Goal: Transaction & Acquisition: Purchase product/service

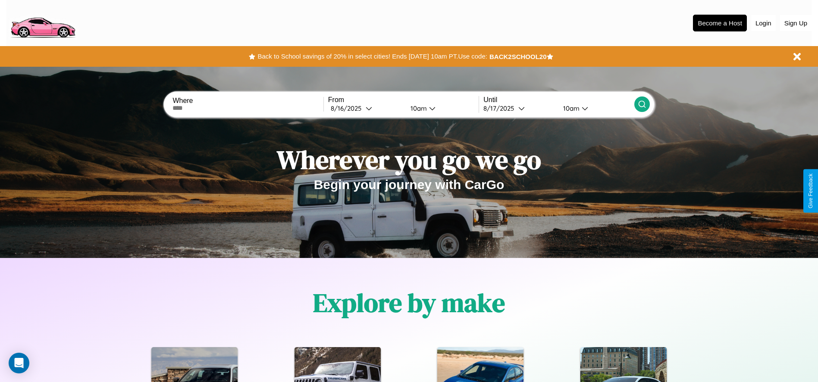
click at [248, 108] on input "text" at bounding box center [247, 108] width 150 height 7
type input "**********"
click at [365, 108] on div "8 / 16 / 2025" at bounding box center [348, 108] width 35 height 8
select select "*"
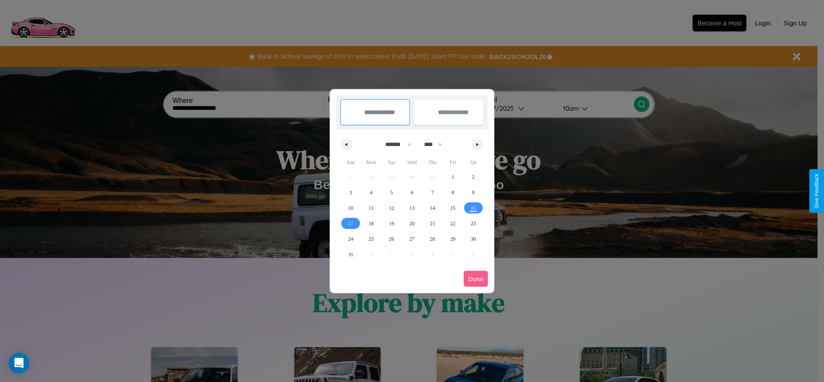
click at [395, 144] on select "******* ******** ***** ***** *** **** **** ****** ********* ******* ******** **…" at bounding box center [397, 144] width 37 height 14
click at [437, 144] on select "**** **** **** **** **** **** **** **** **** **** **** **** **** **** **** ****…" at bounding box center [433, 144] width 26 height 14
select select "****"
click at [371, 208] on span "10" at bounding box center [371, 208] width 5 height 16
type input "**********"
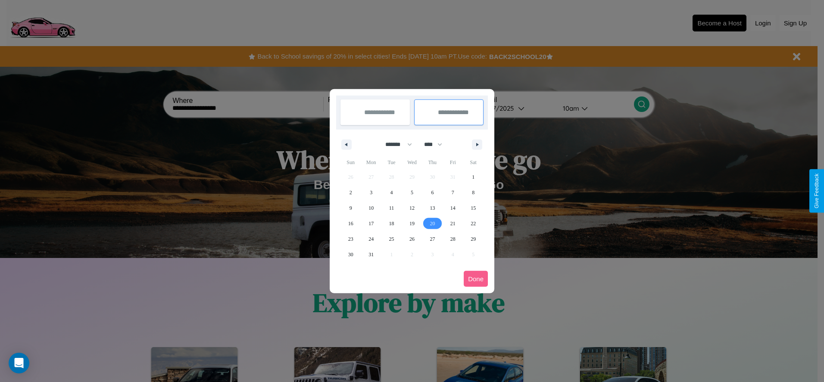
click at [432, 223] on span "20" at bounding box center [432, 224] width 5 height 16
type input "**********"
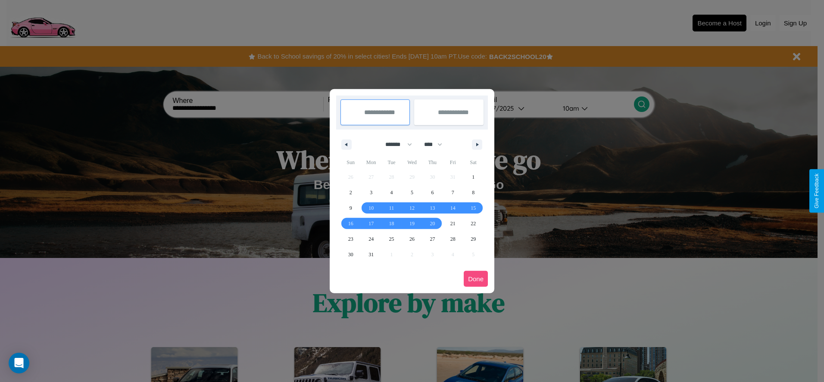
click at [476, 279] on button "Done" at bounding box center [476, 279] width 24 height 16
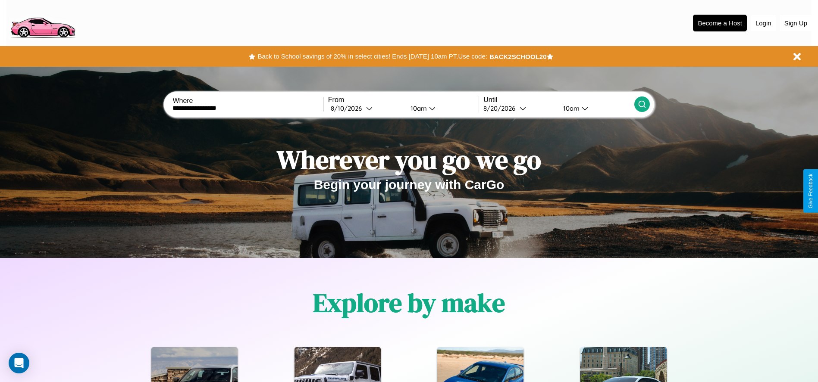
click at [641, 104] on icon at bounding box center [641, 104] width 9 height 9
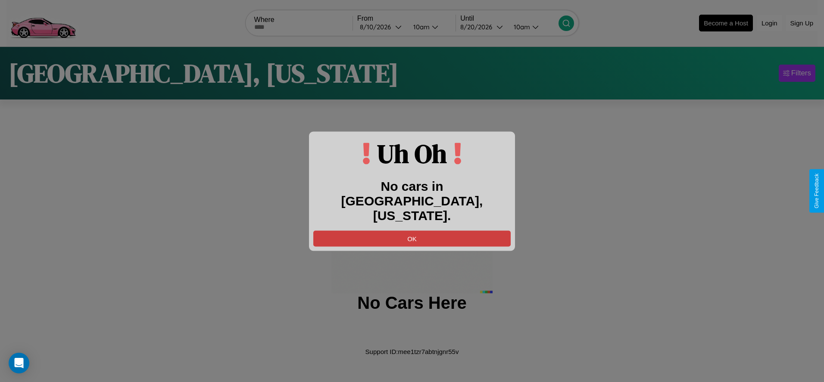
click at [412, 231] on button "OK" at bounding box center [411, 239] width 197 height 16
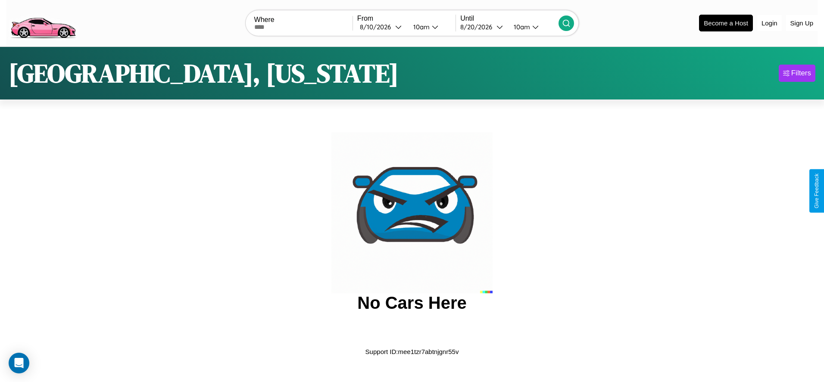
click at [43, 22] on img at bounding box center [42, 22] width 73 height 36
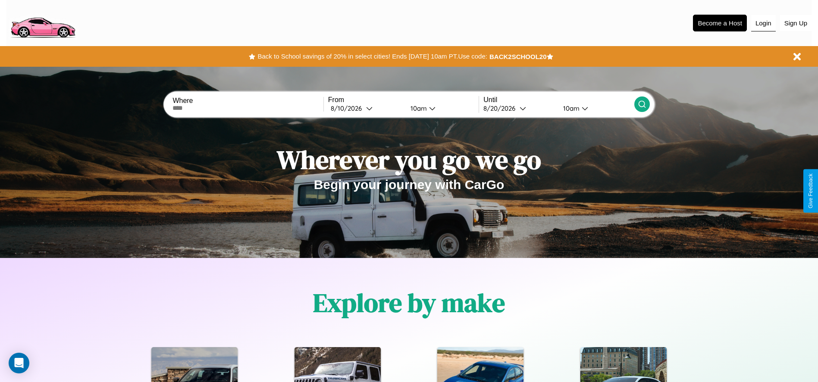
click at [763, 23] on button "Login" at bounding box center [763, 23] width 25 height 16
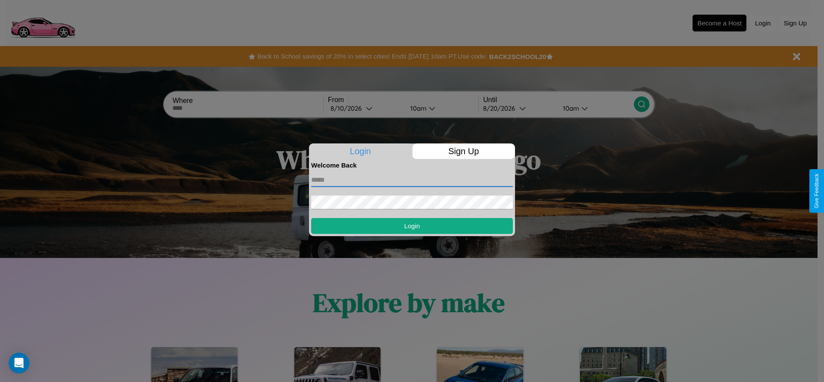
click at [412, 180] on input "text" at bounding box center [412, 180] width 202 height 14
type input "**********"
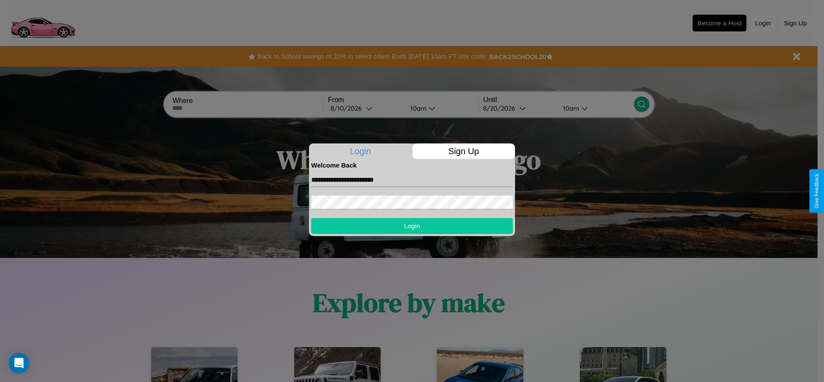
click at [412, 226] on button "Login" at bounding box center [412, 226] width 202 height 16
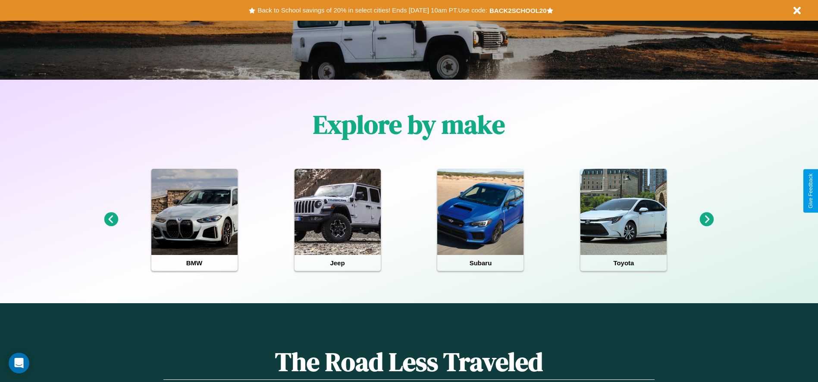
scroll to position [179, 0]
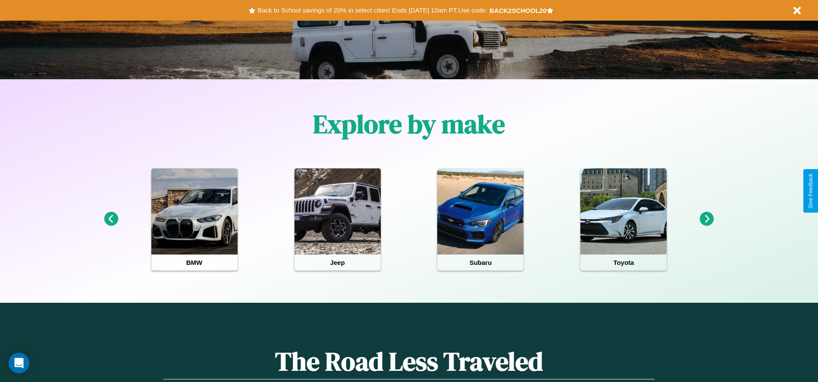
click at [111, 219] on icon at bounding box center [111, 219] width 14 height 14
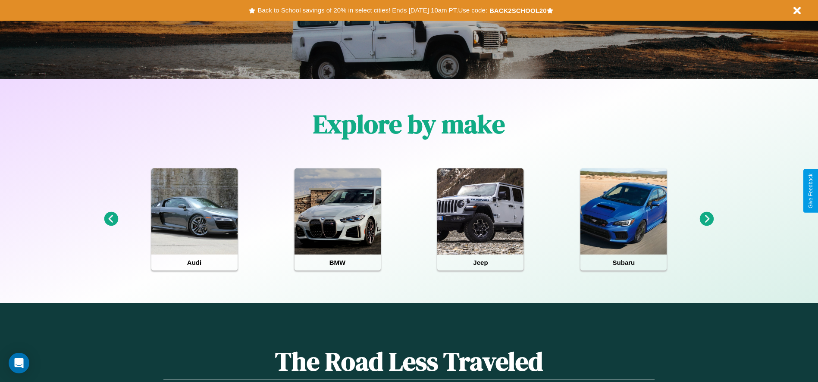
click at [706, 219] on icon at bounding box center [707, 219] width 14 height 14
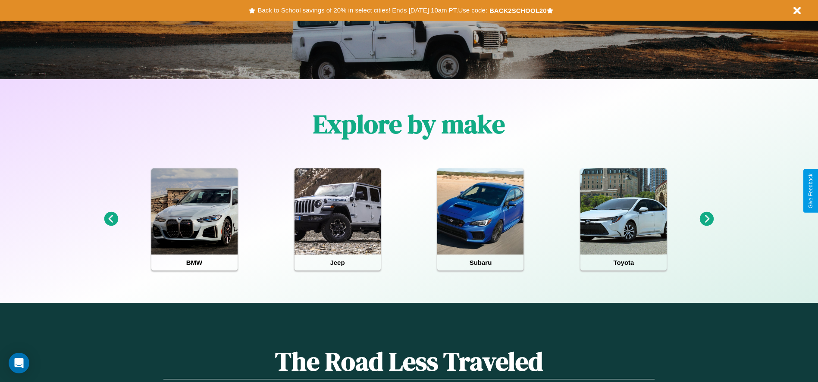
click at [706, 219] on icon at bounding box center [707, 219] width 14 height 14
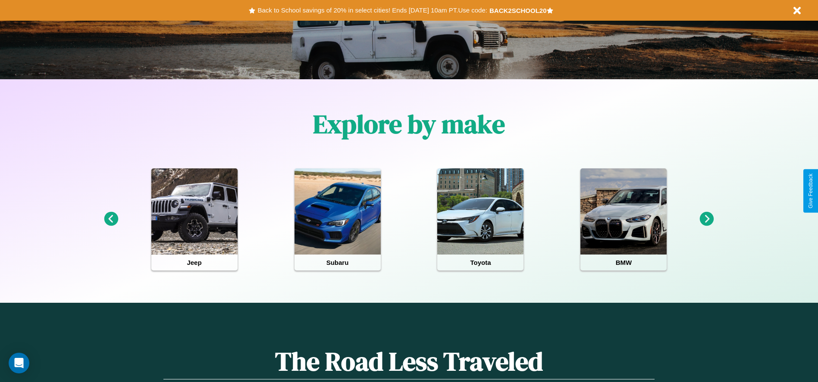
click at [706, 219] on icon at bounding box center [707, 219] width 14 height 14
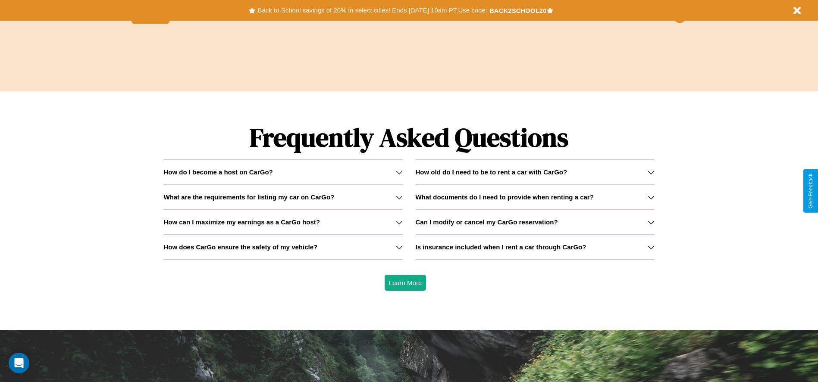
scroll to position [1237, 0]
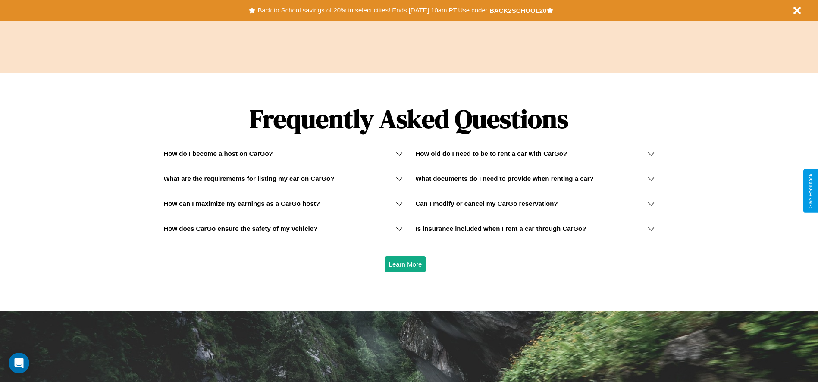
click at [283, 203] on h3 "How can I maximize my earnings as a CarGo host?" at bounding box center [241, 203] width 156 height 7
click at [534, 203] on h3 "Can I modify or cancel my CarGo reservation?" at bounding box center [486, 203] width 142 height 7
click at [399, 228] on icon at bounding box center [399, 228] width 7 height 7
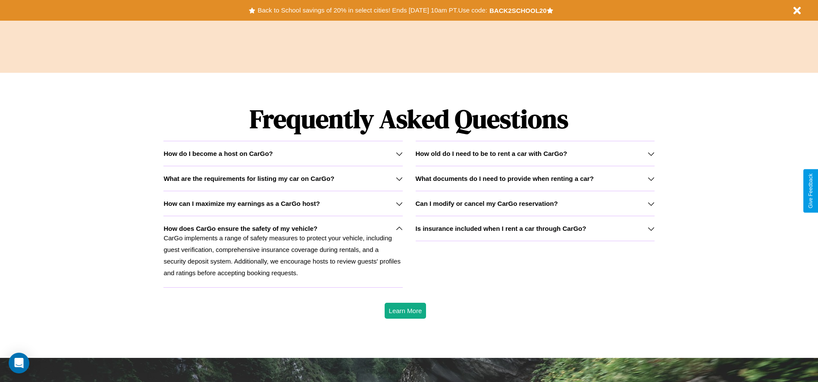
click at [283, 153] on div "How do I become a host on CarGo?" at bounding box center [282, 153] width 239 height 7
click at [283, 178] on h3 "What are the requirements for listing my car on CarGo?" at bounding box center [248, 178] width 171 height 7
click at [283, 252] on p "CarGo implements a range of safety measures to protect your vehicle, including …" at bounding box center [282, 255] width 239 height 47
click at [372, 10] on button "Back to School savings of 20% in select cities! Ends 9/1 at 10am PT. Use code:" at bounding box center [372, 10] width 234 height 12
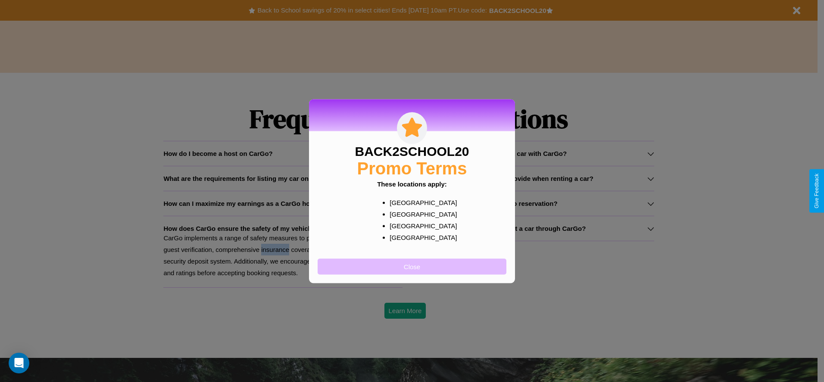
click at [412, 266] on button "Close" at bounding box center [412, 267] width 189 height 16
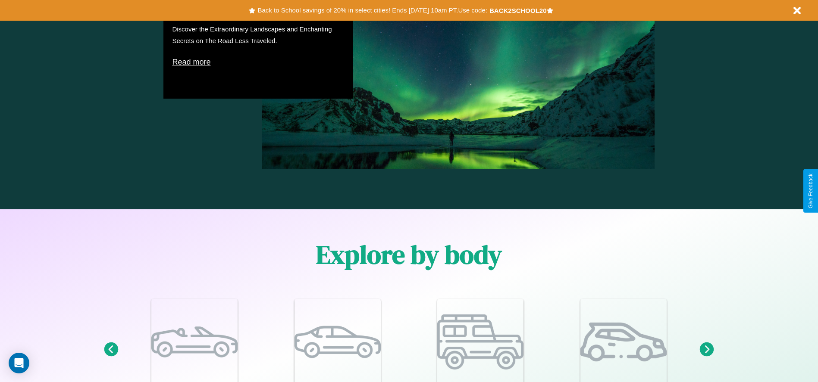
scroll to position [179, 0]
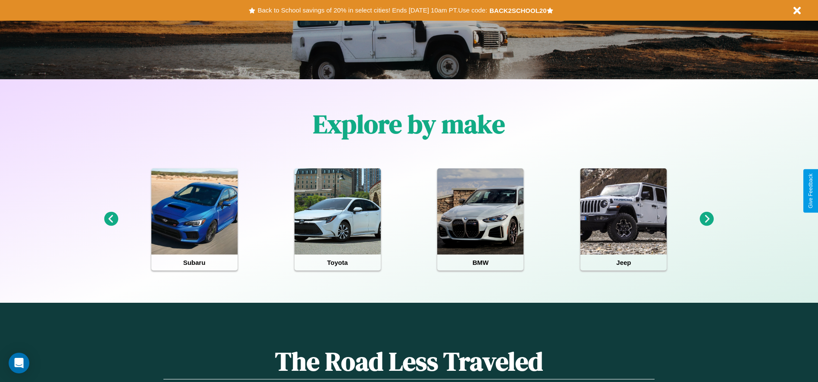
click at [706, 219] on icon at bounding box center [707, 219] width 14 height 14
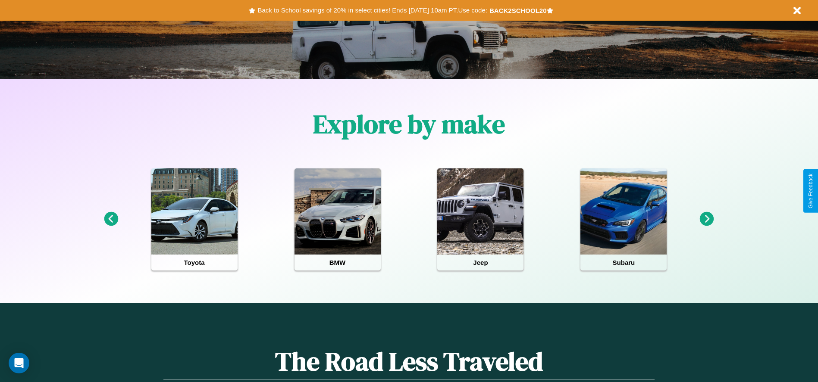
click at [111, 219] on icon at bounding box center [111, 219] width 14 height 14
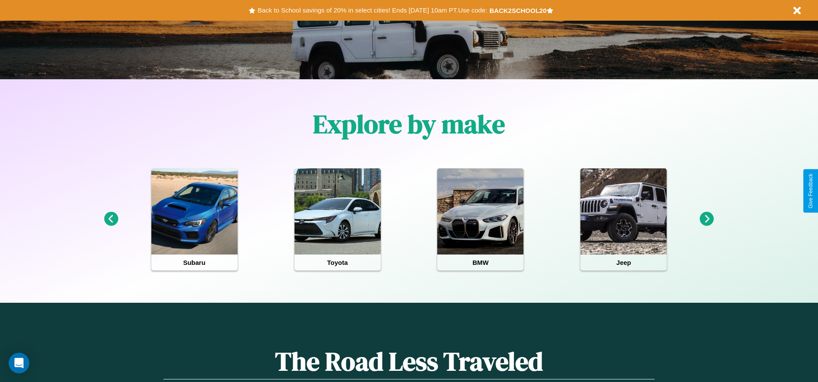
click at [111, 219] on icon at bounding box center [111, 219] width 14 height 14
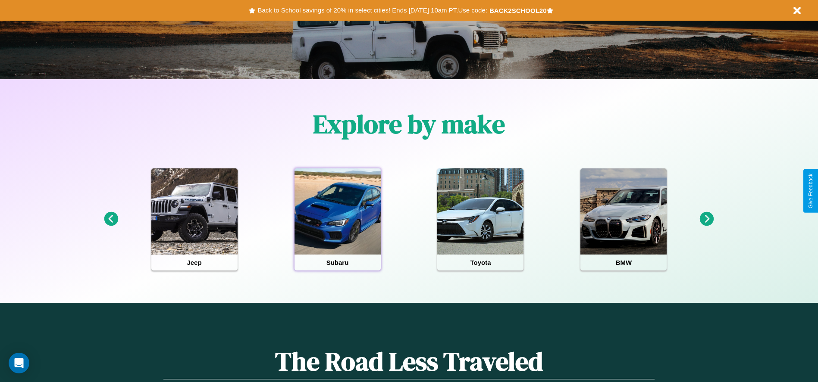
click at [337, 219] on div at bounding box center [337, 212] width 86 height 86
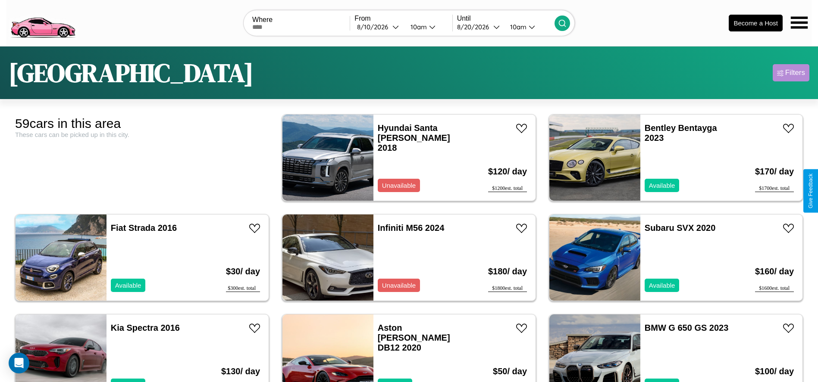
click at [790, 73] on div "Filters" at bounding box center [795, 73] width 20 height 9
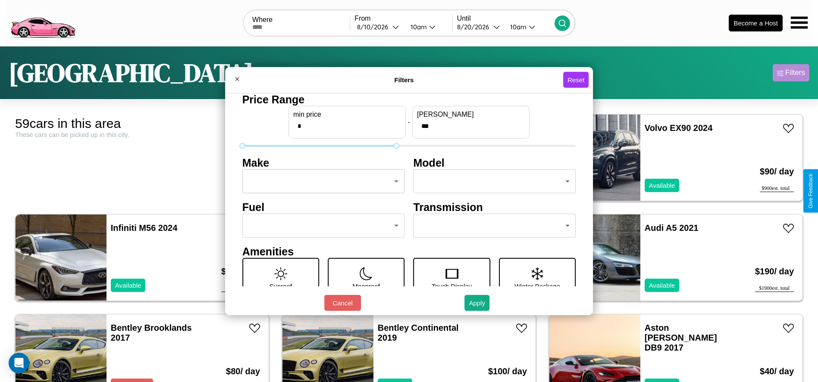
type input "***"
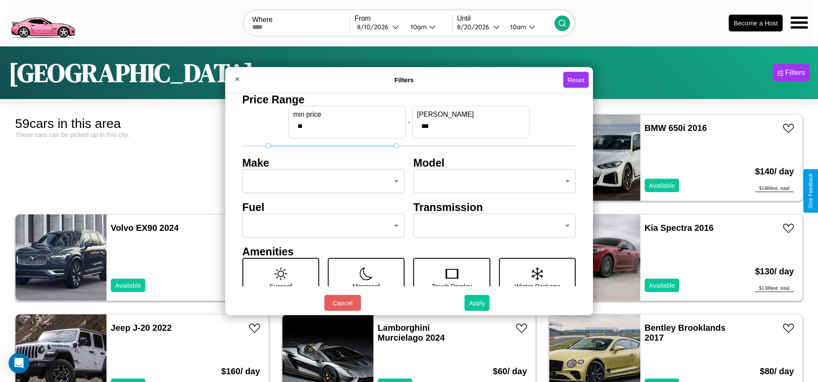
type input "**"
click at [477, 303] on button "Apply" at bounding box center [476, 303] width 25 height 16
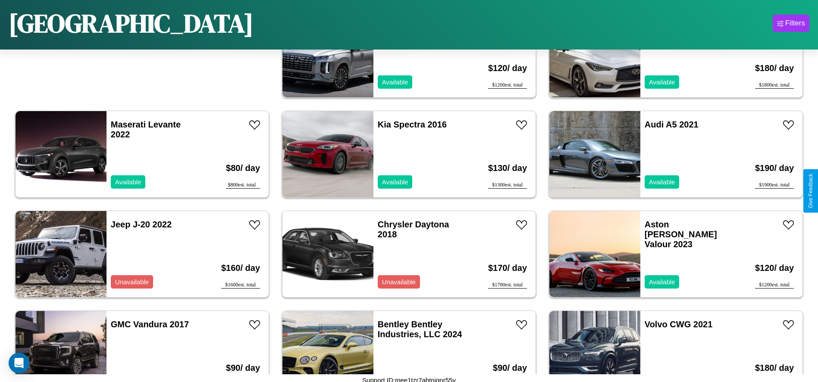
scroll to position [96, 0]
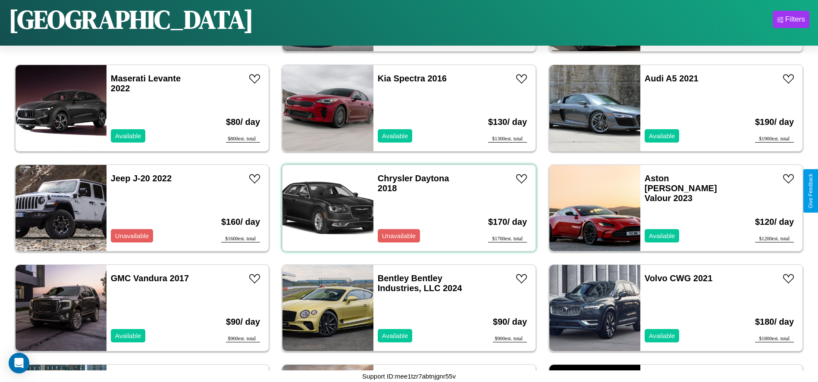
click at [406, 208] on div "Chrysler Daytona 2018 Unavailable" at bounding box center [423, 208] width 100 height 86
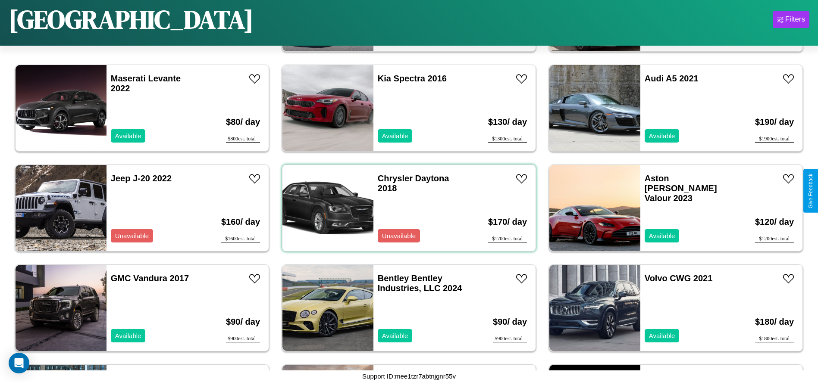
click at [406, 208] on div "Chrysler Daytona 2018 Unavailable" at bounding box center [423, 208] width 100 height 86
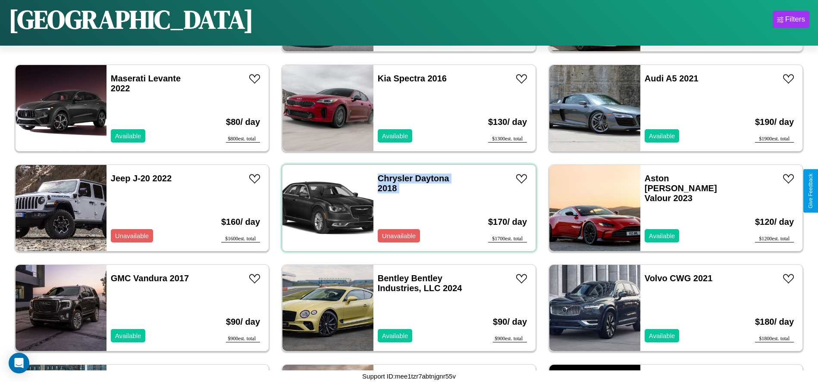
click at [406, 208] on div "Chrysler Daytona 2018 Unavailable" at bounding box center [423, 208] width 100 height 86
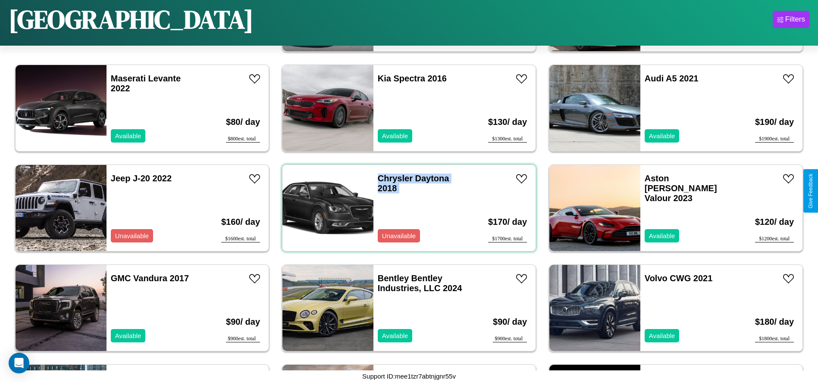
click at [406, 208] on div "Chrysler Daytona 2018 Unavailable" at bounding box center [423, 208] width 100 height 86
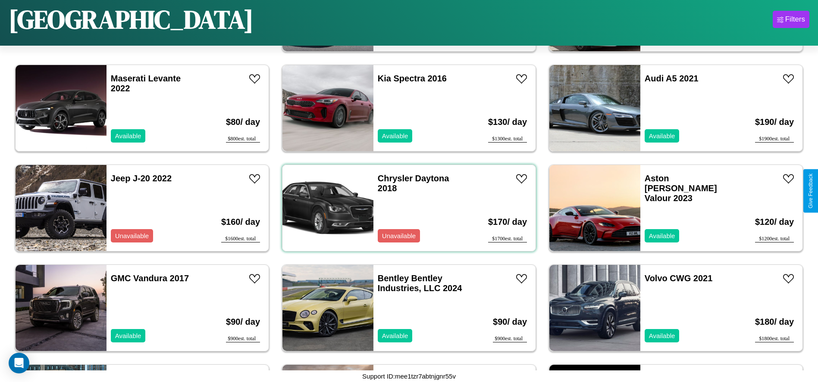
click at [406, 208] on div "Chrysler Daytona 2018 Unavailable" at bounding box center [423, 208] width 100 height 86
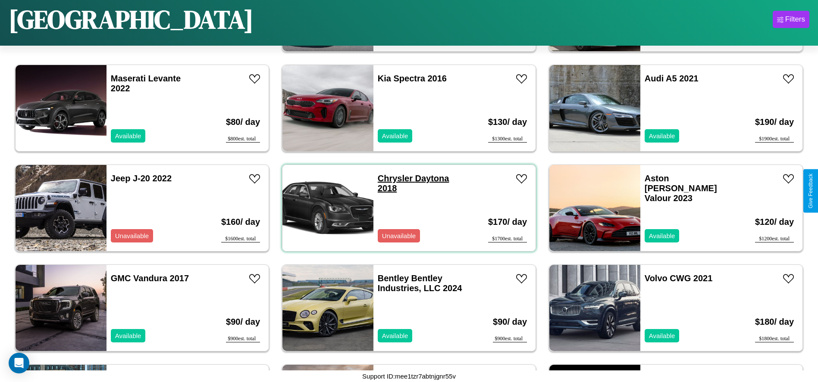
click at [392, 178] on link "Chrysler Daytona 2018" at bounding box center [414, 183] width 72 height 19
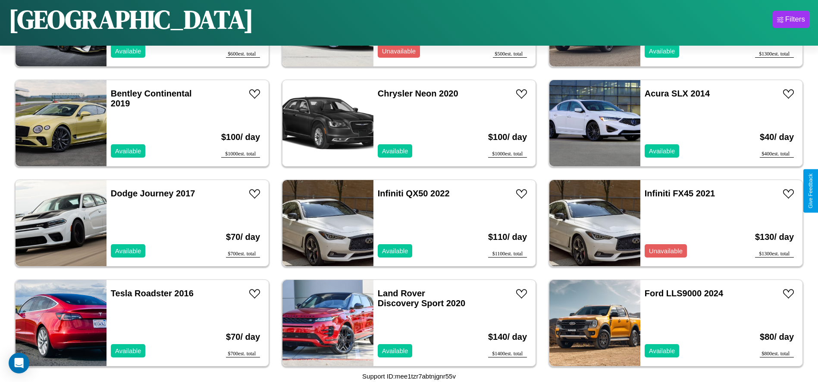
scroll to position [1596, 0]
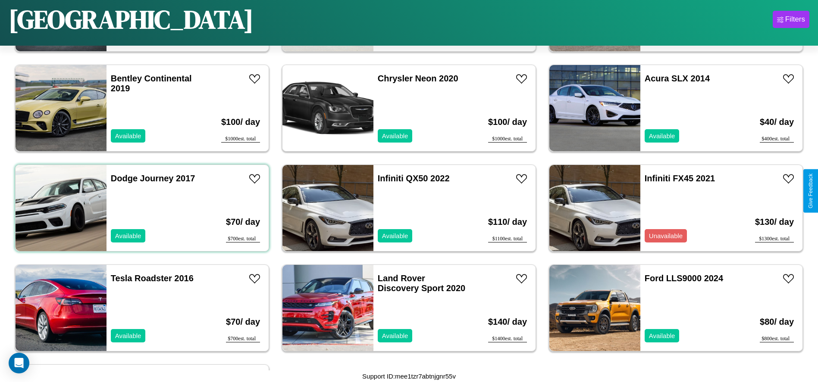
click at [141, 208] on div "Dodge Journey 2017 Available" at bounding box center [156, 208] width 100 height 86
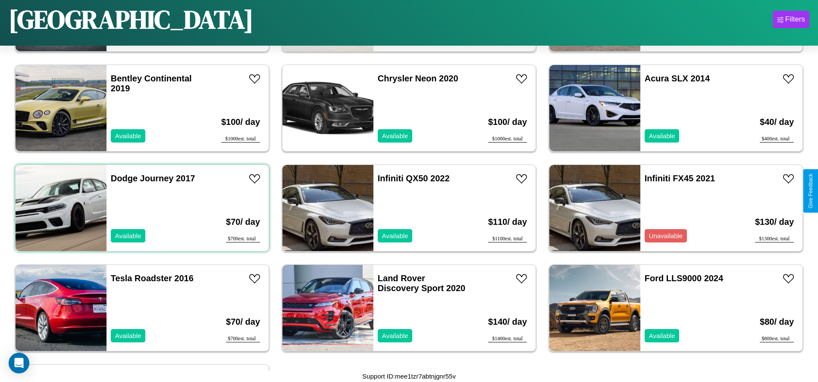
click at [141, 208] on div "Dodge Journey 2017 Available" at bounding box center [156, 208] width 100 height 86
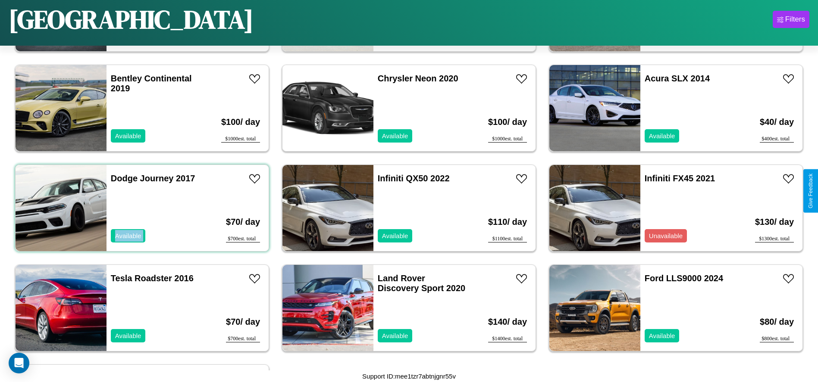
click at [141, 208] on div "Dodge Journey 2017 Available" at bounding box center [156, 208] width 100 height 86
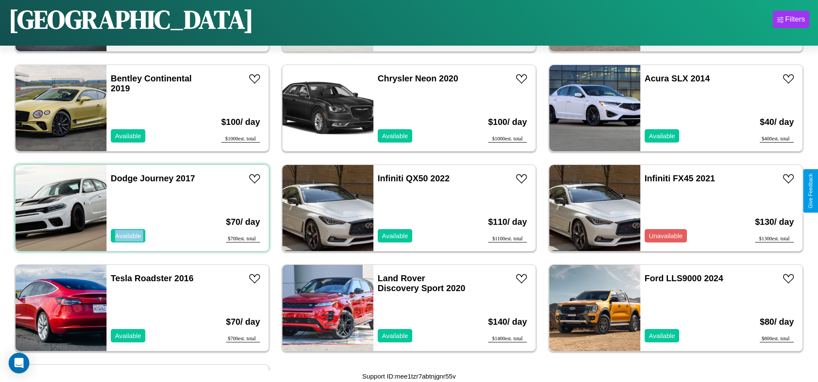
click at [141, 208] on div "Dodge Journey 2017 Available" at bounding box center [156, 208] width 100 height 86
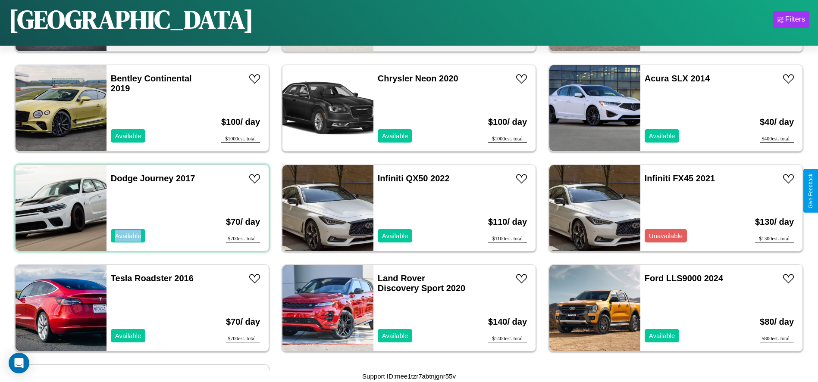
click at [141, 208] on div "Dodge Journey 2017 Available" at bounding box center [156, 208] width 100 height 86
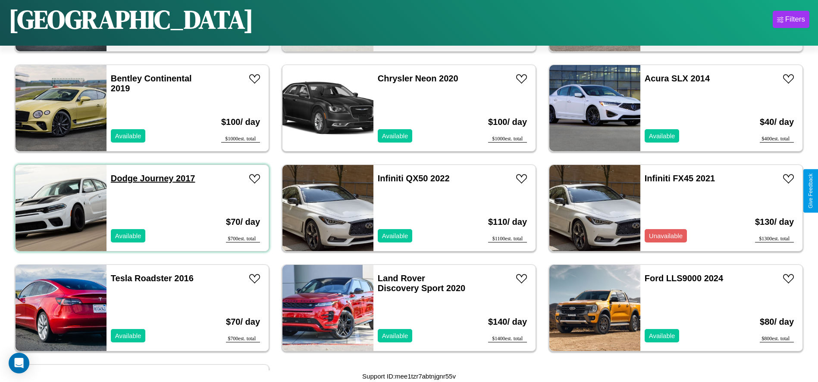
click at [123, 178] on link "Dodge Journey 2017" at bounding box center [153, 178] width 84 height 9
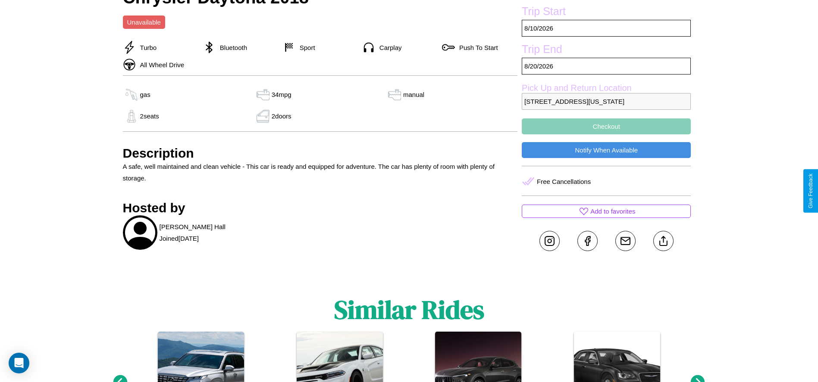
scroll to position [334, 0]
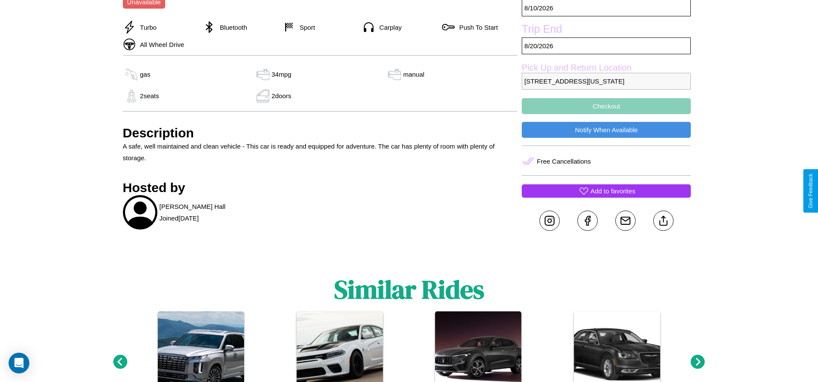
click at [606, 191] on p "Add to favorites" at bounding box center [612, 191] width 45 height 12
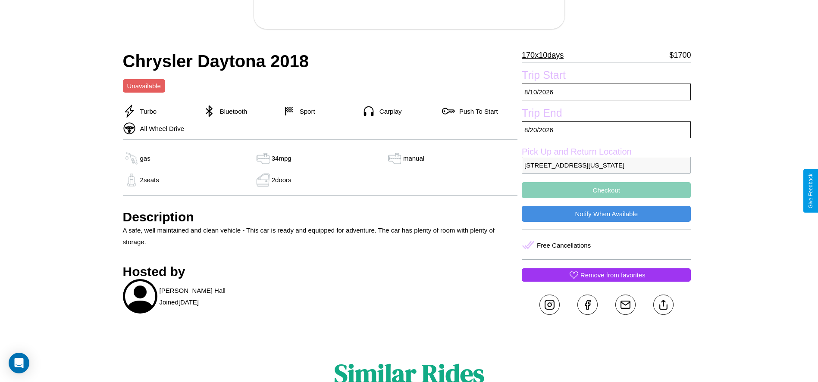
scroll to position [249, 0]
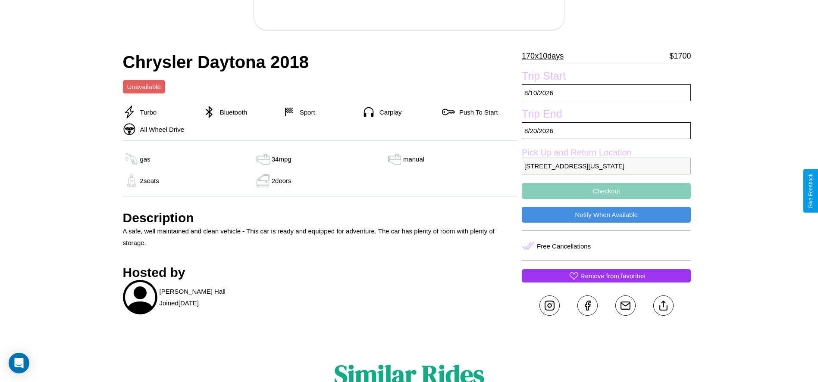
click at [606, 191] on button "Checkout" at bounding box center [606, 191] width 169 height 16
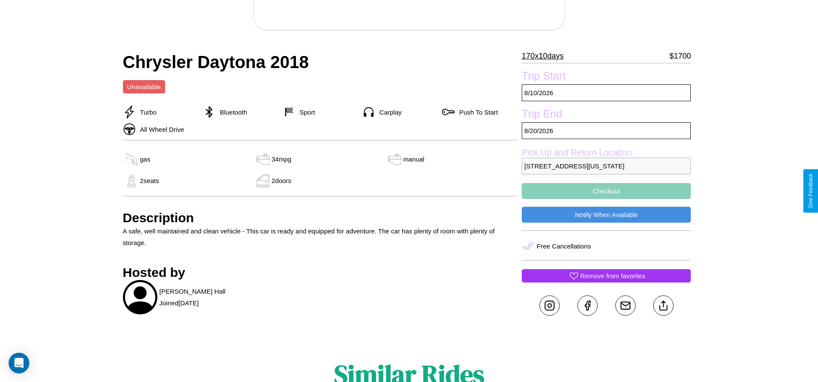
click at [606, 191] on button "Checkout" at bounding box center [606, 191] width 169 height 16
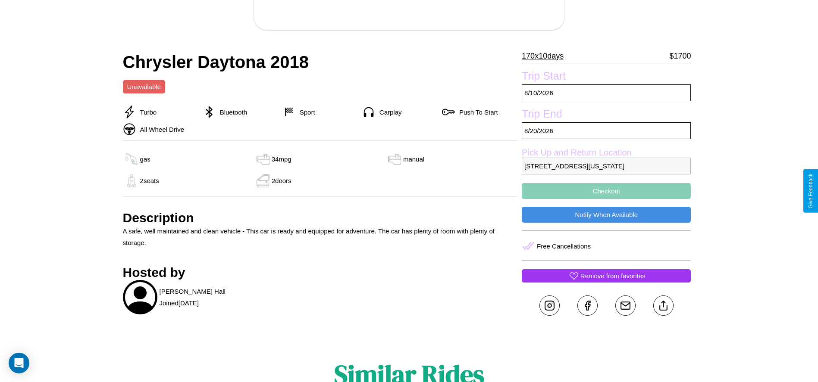
click at [606, 191] on button "Checkout" at bounding box center [606, 191] width 169 height 16
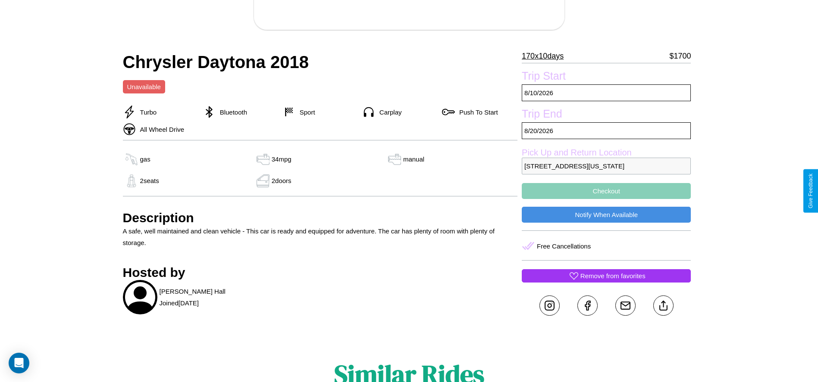
click at [606, 191] on button "Checkout" at bounding box center [606, 191] width 169 height 16
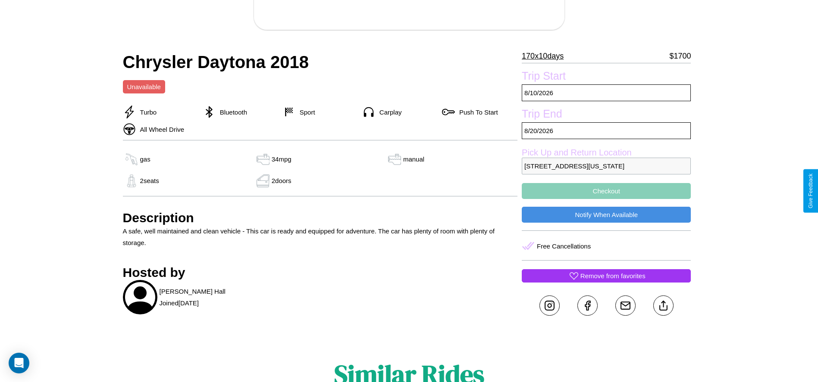
click at [606, 191] on button "Checkout" at bounding box center [606, 191] width 169 height 16
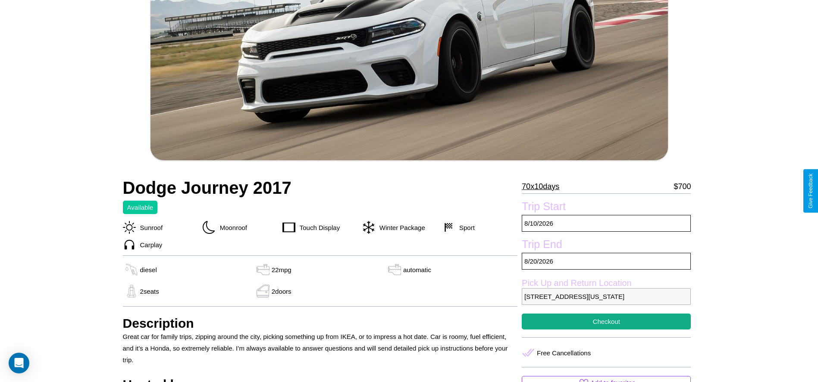
scroll to position [275, 0]
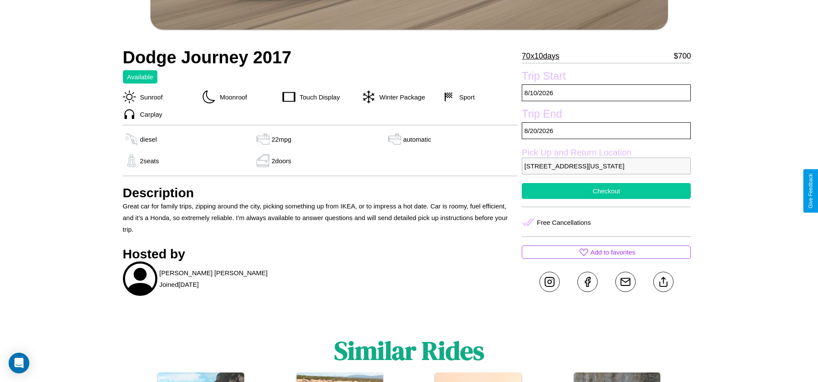
click at [606, 191] on button "Checkout" at bounding box center [606, 191] width 169 height 16
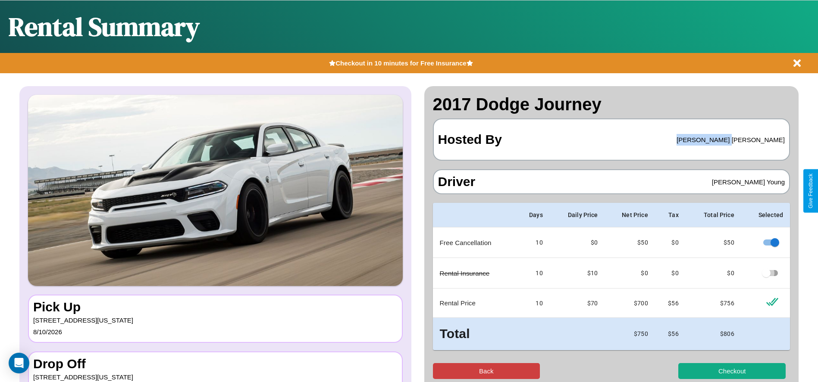
click at [486, 371] on button "Back" at bounding box center [486, 371] width 107 height 16
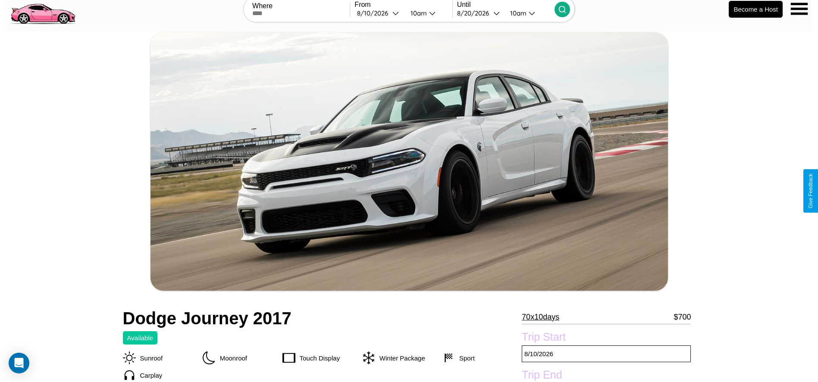
scroll to position [397, 0]
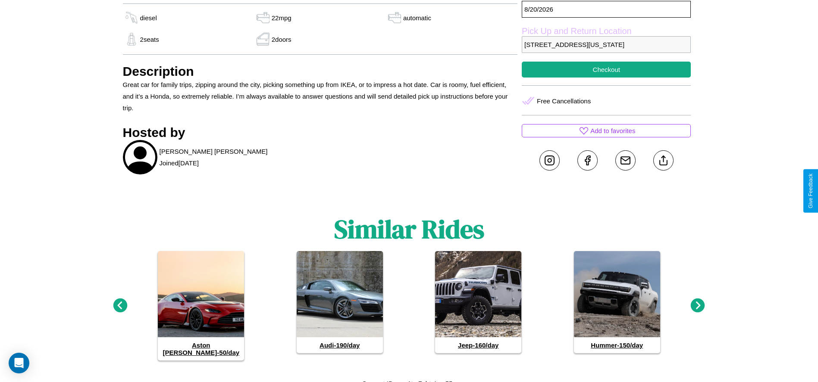
click at [697, 302] on icon at bounding box center [697, 306] width 14 height 14
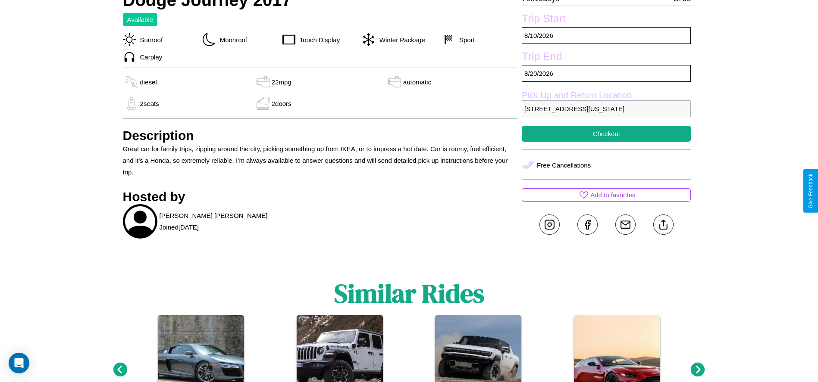
scroll to position [336, 0]
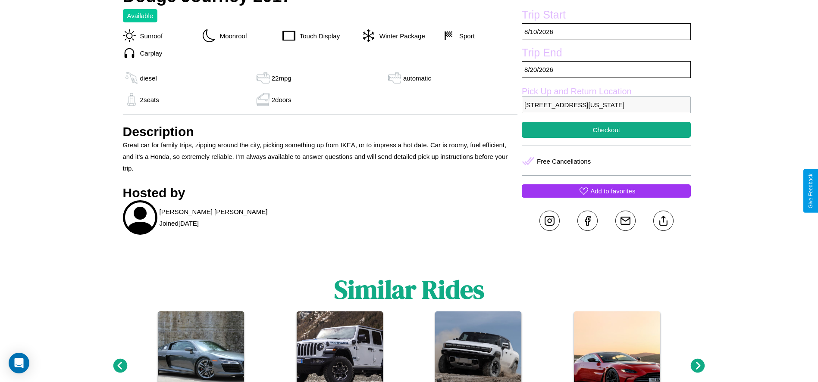
click at [606, 191] on p "Add to favorites" at bounding box center [612, 191] width 45 height 12
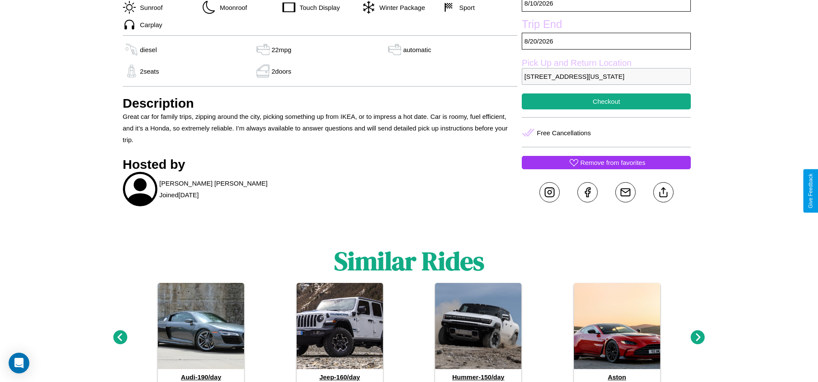
scroll to position [366, 0]
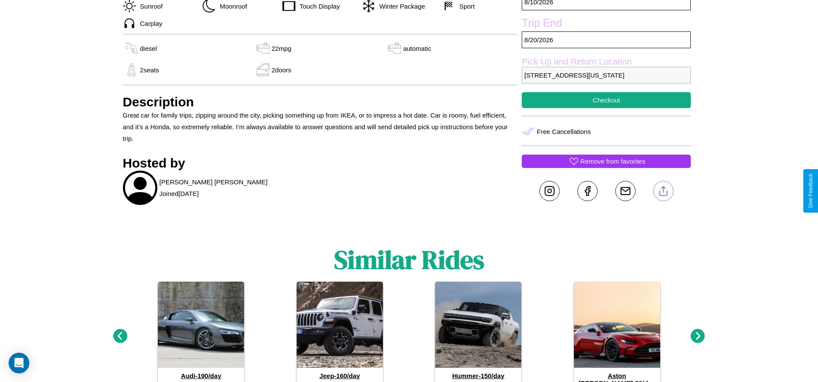
click at [663, 191] on line at bounding box center [663, 190] width 0 height 6
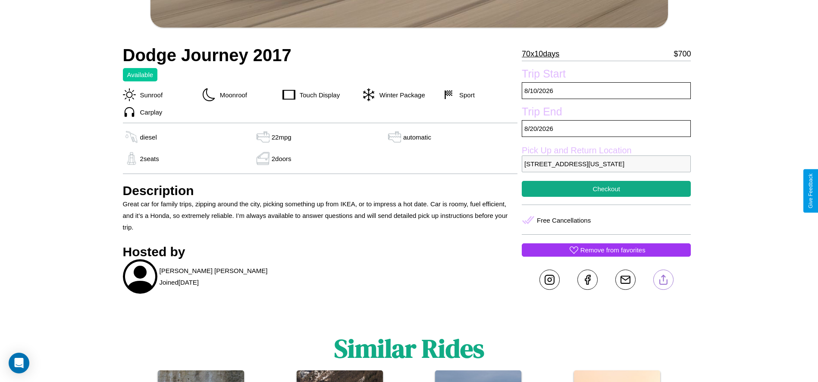
scroll to position [275, 0]
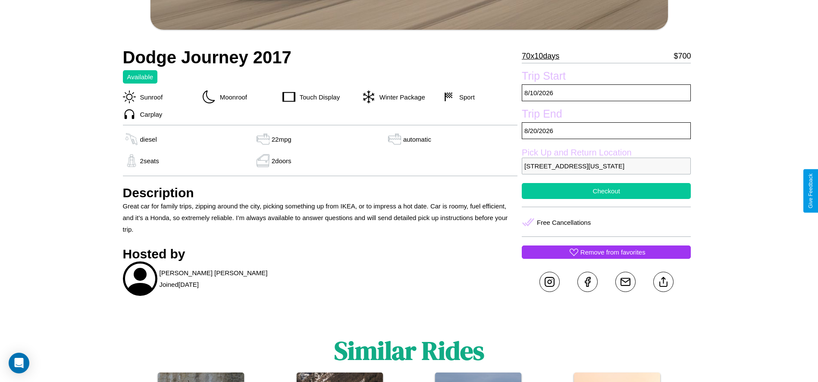
click at [606, 191] on button "Checkout" at bounding box center [606, 191] width 169 height 16
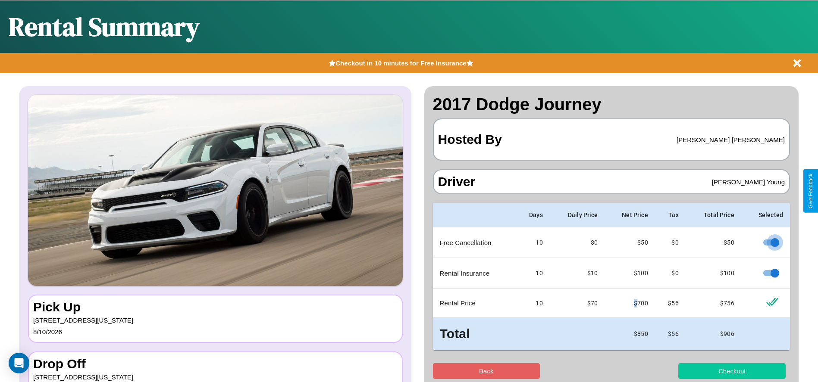
click at [731, 371] on button "Checkout" at bounding box center [731, 371] width 107 height 16
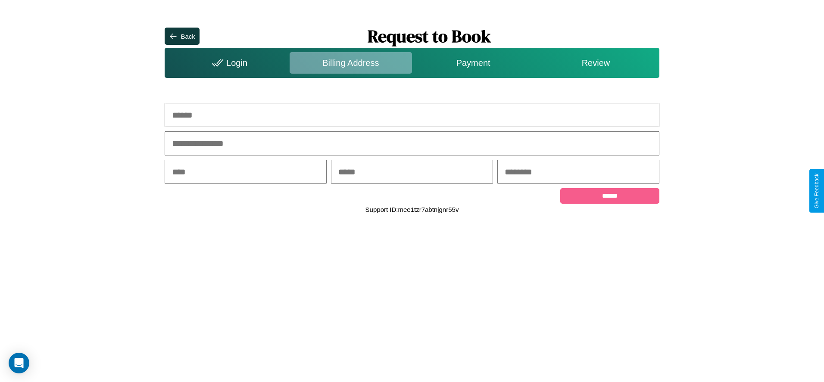
click at [412, 115] on input "text" at bounding box center [412, 115] width 494 height 24
type input "**********"
click at [246, 173] on input "text" at bounding box center [246, 172] width 162 height 24
type input "********"
click at [412, 173] on input "text" at bounding box center [412, 172] width 162 height 24
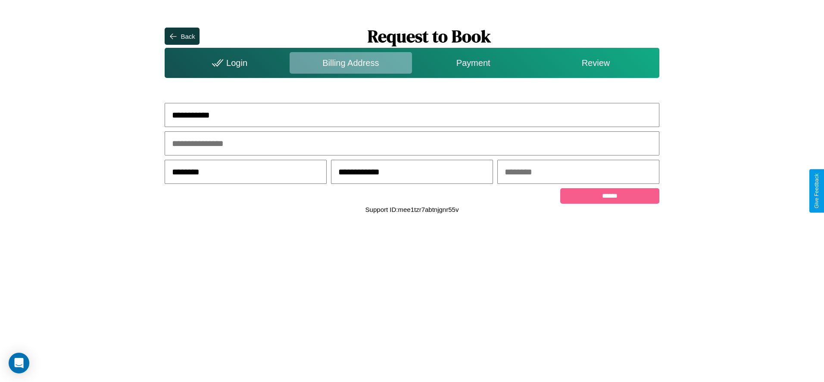
type input "**********"
click at [578, 173] on input "text" at bounding box center [578, 172] width 162 height 24
type input "*****"
click at [609, 197] on input "******" at bounding box center [609, 196] width 99 height 16
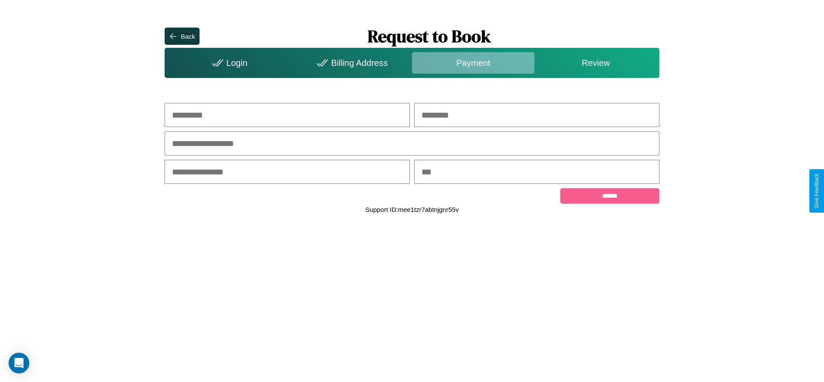
click at [287, 115] on input "text" at bounding box center [287, 115] width 245 height 24
type input "*******"
click at [537, 115] on input "text" at bounding box center [536, 115] width 245 height 24
type input "*****"
click at [412, 144] on input "text" at bounding box center [412, 143] width 494 height 24
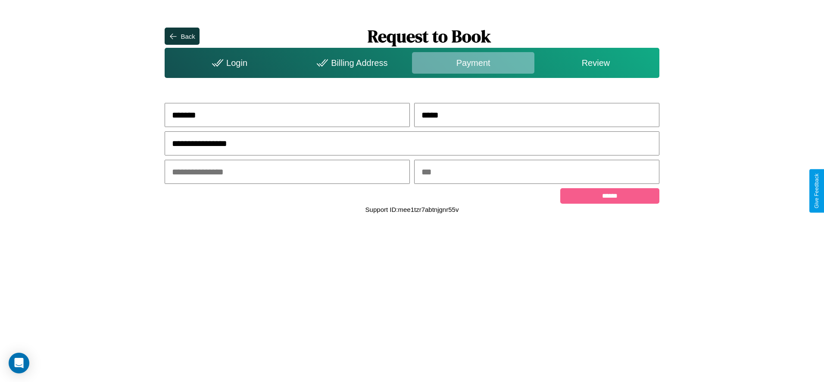
type input "**********"
click at [287, 173] on input "text" at bounding box center [287, 172] width 245 height 24
type input "*****"
click at [537, 173] on input "text" at bounding box center [536, 172] width 245 height 24
type input "***"
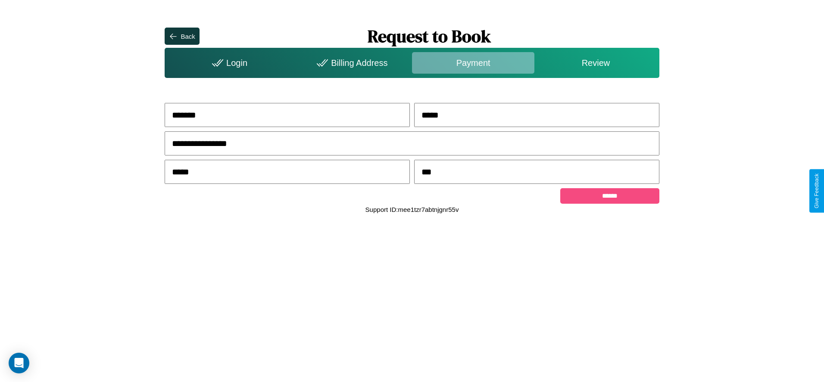
click at [609, 197] on input "******" at bounding box center [609, 196] width 99 height 16
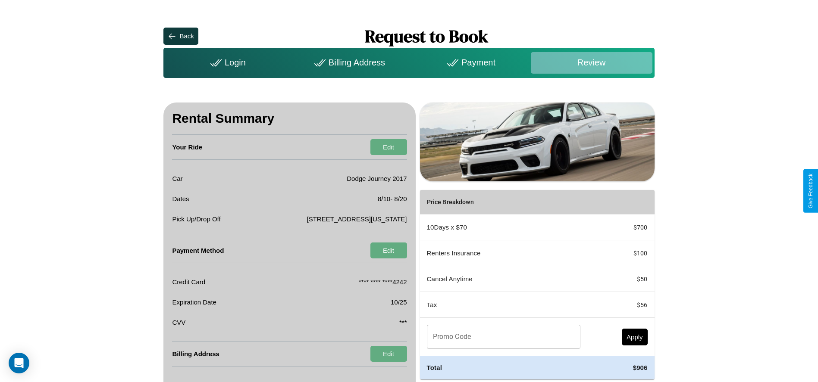
scroll to position [34, 0]
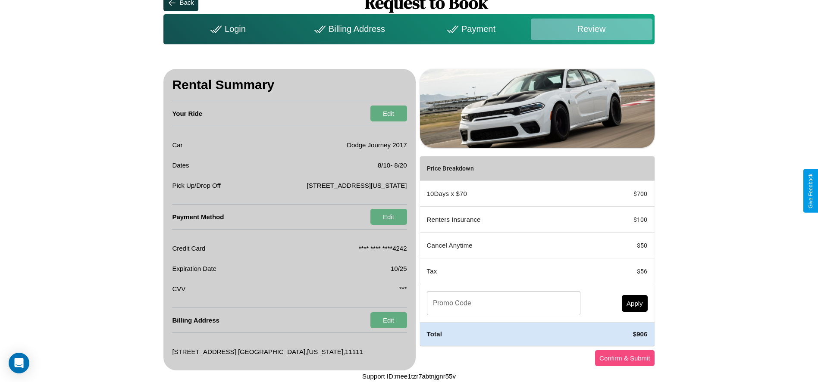
click at [624, 358] on button "Confirm & Submit" at bounding box center [624, 358] width 59 height 16
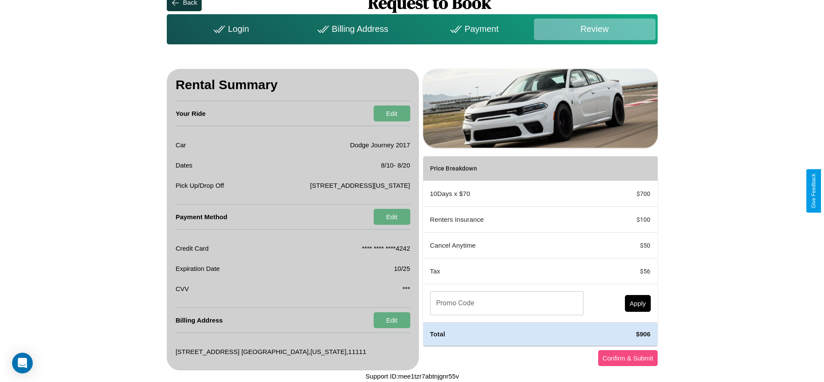
scroll to position [0, 0]
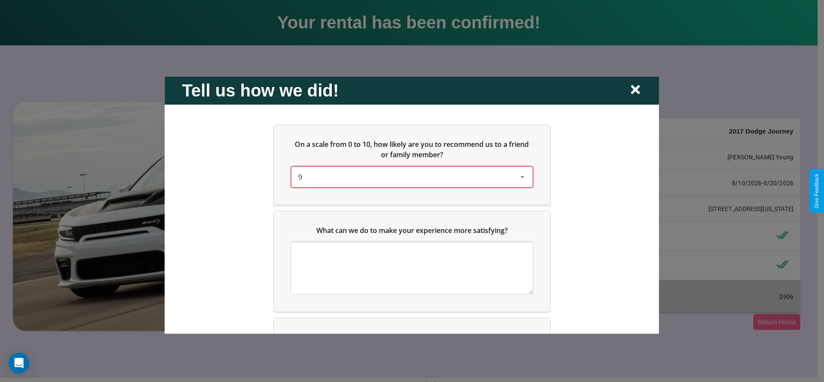
click at [409, 177] on div "9" at bounding box center [405, 177] width 214 height 10
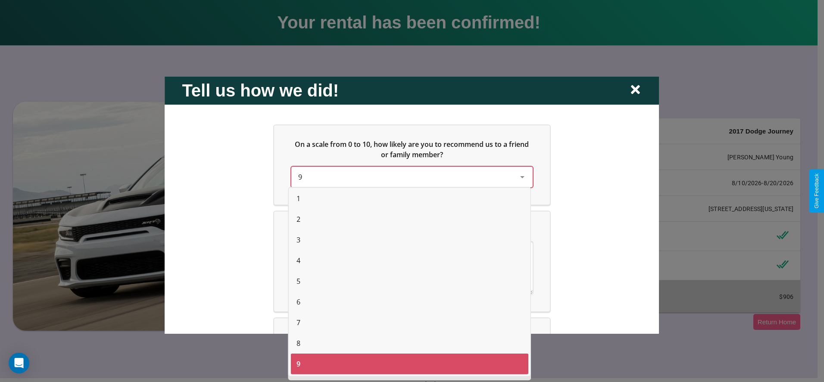
scroll to position [82, 0]
